Goal: Task Accomplishment & Management: Use online tool/utility

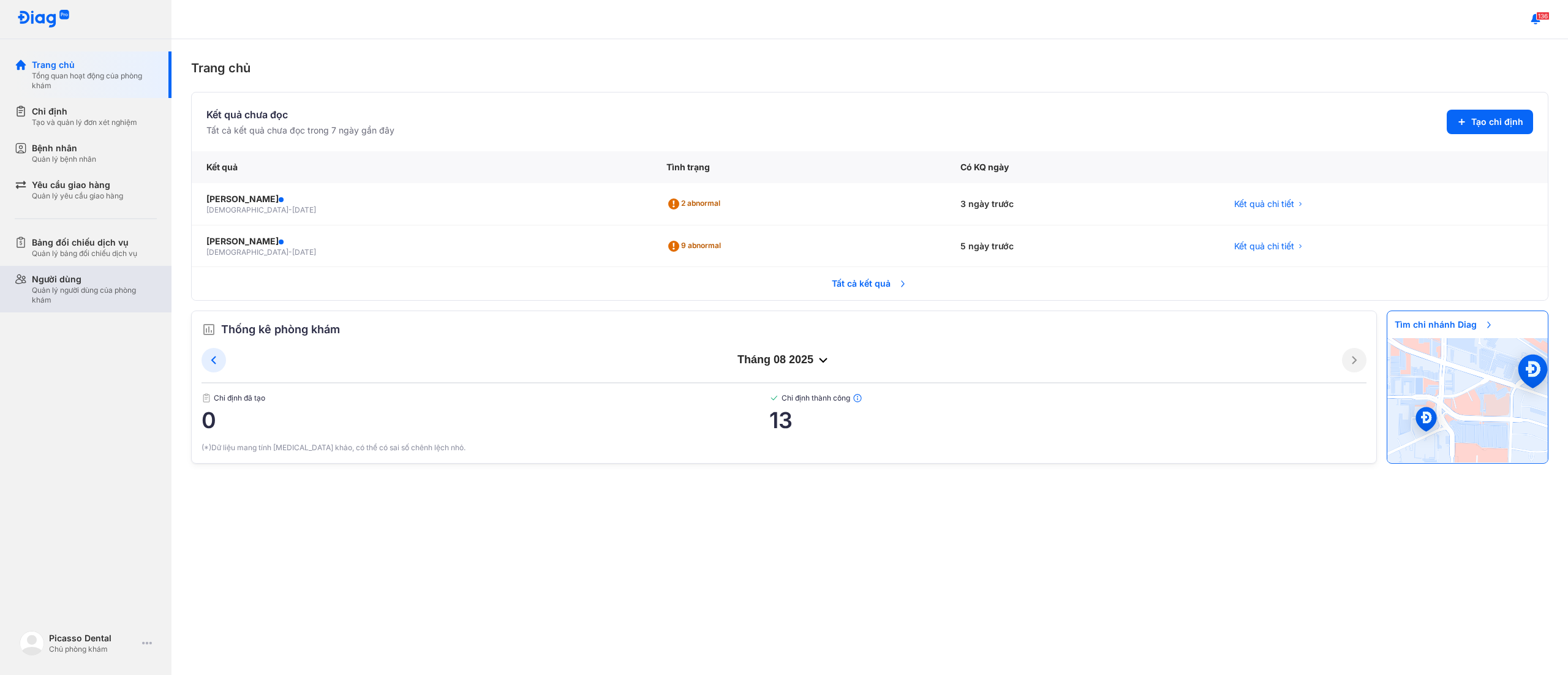
click at [114, 290] on div "Quản lý người dùng của phòng khám" at bounding box center [94, 295] width 125 height 20
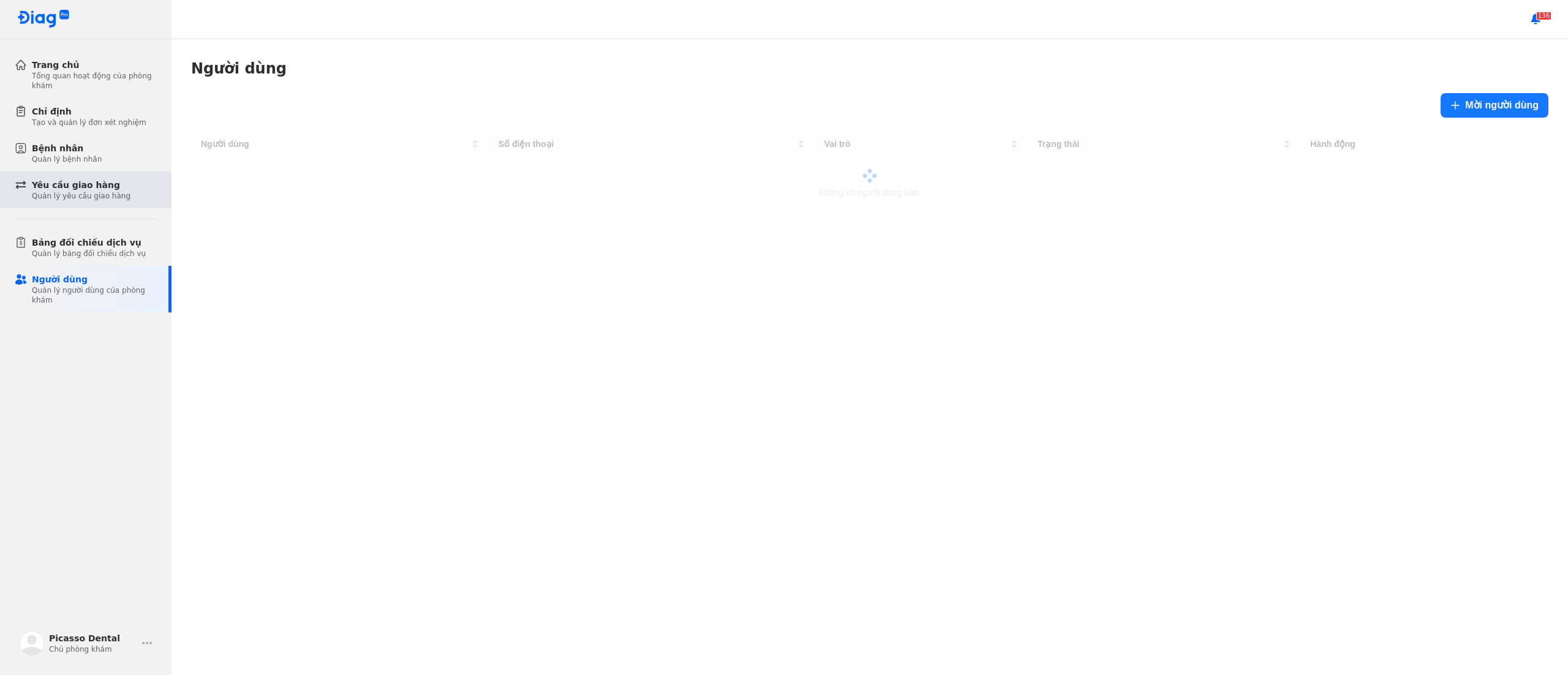
click at [92, 187] on div "Yêu cầu giao hàng" at bounding box center [81, 185] width 99 height 13
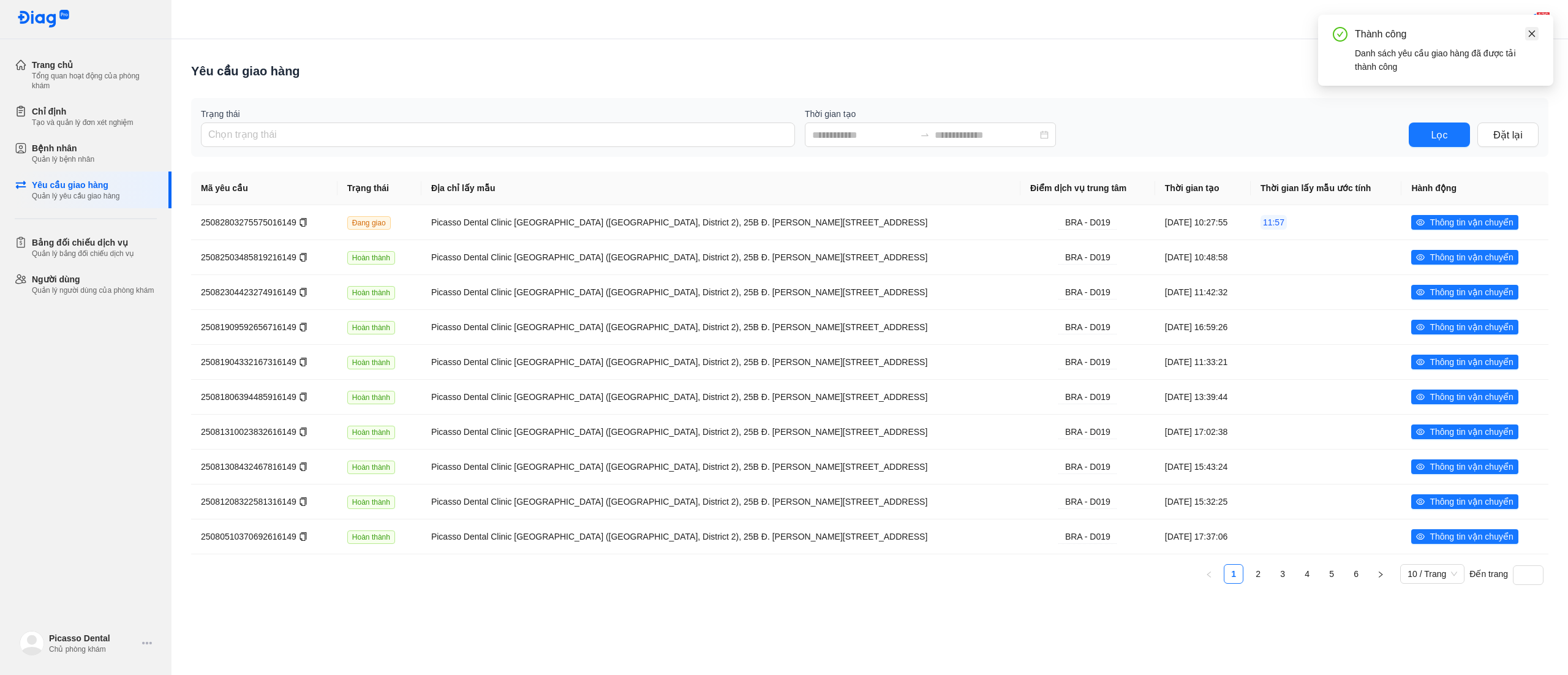
click at [1532, 34] on icon "close" at bounding box center [1532, 34] width 7 height 7
